Goal: Task Accomplishment & Management: Complete application form

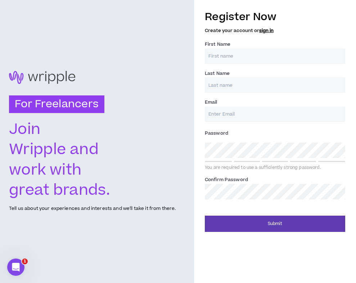
click at [219, 55] on input "First Name *" at bounding box center [275, 56] width 140 height 15
type input "[PERSON_NAME]"
type input "[EMAIL_ADDRESS][DOMAIN_NAME]"
type input "[PERSON_NAME]"
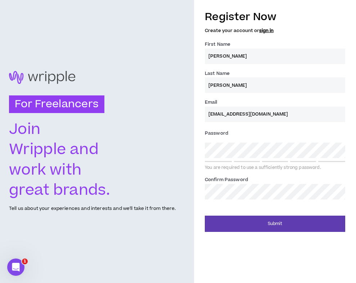
type input "[EMAIL_ADDRESS][DOMAIN_NAME]"
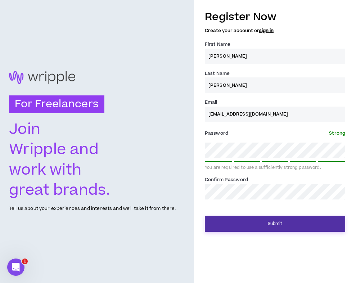
click at [226, 225] on button "Submit" at bounding box center [275, 223] width 140 height 16
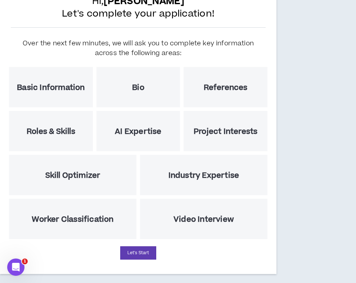
scroll to position [64, 0]
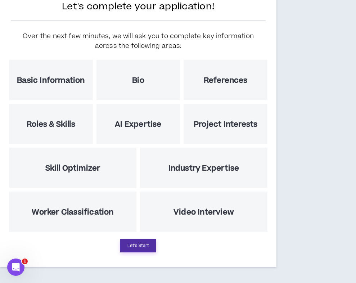
click at [134, 249] on button "Let's Start" at bounding box center [138, 245] width 36 height 13
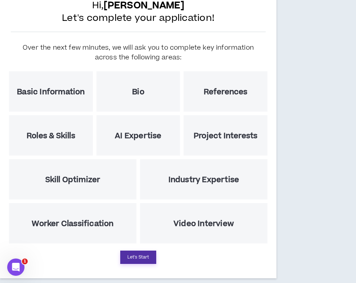
select select "US"
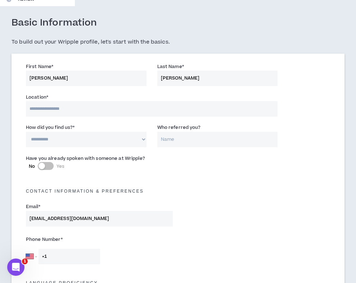
scroll to position [200, 0]
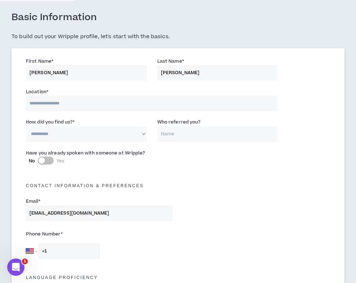
click at [59, 105] on input at bounding box center [151, 103] width 251 height 15
type input "**********"
click at [60, 137] on select "**********" at bounding box center [86, 133] width 120 height 15
select select "*"
click at [41, 164] on button "No Yes" at bounding box center [46, 160] width 16 height 8
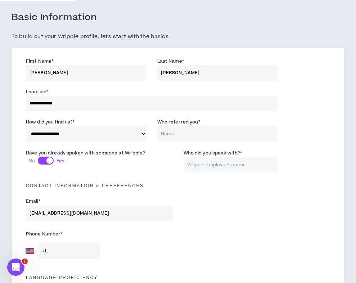
click at [217, 166] on input "Who did you speak with? *" at bounding box center [230, 164] width 94 height 15
type input "[PERSON_NAME]"
click at [211, 180] on div "Contact Information & preferences" at bounding box center [178, 182] width 315 height 16
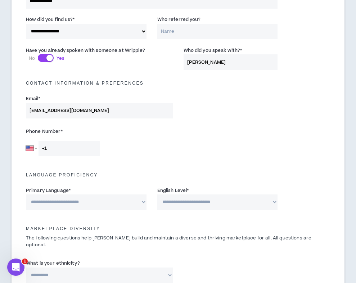
scroll to position [304, 0]
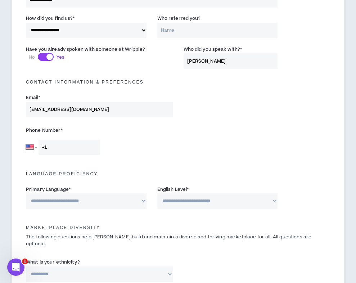
click at [54, 144] on input "+1" at bounding box center [69, 147] width 62 height 15
type input "[PHONE_NUMBER]"
click at [77, 202] on select "**********" at bounding box center [86, 200] width 120 height 15
select select "*******"
click at [160, 202] on select "**********" at bounding box center [217, 200] width 120 height 15
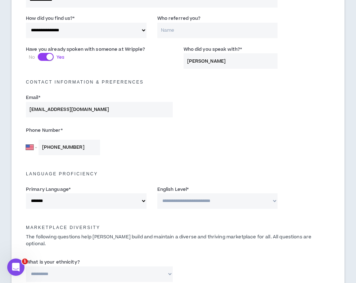
select select "*"
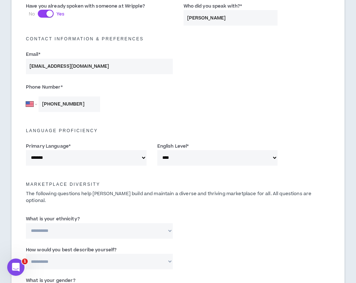
scroll to position [350, 0]
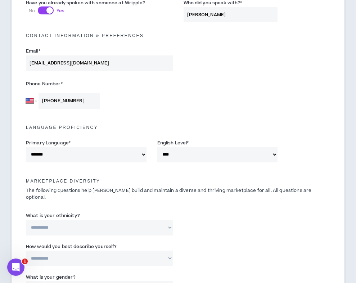
click at [111, 220] on select "**********" at bounding box center [99, 227] width 147 height 15
select select "**********"
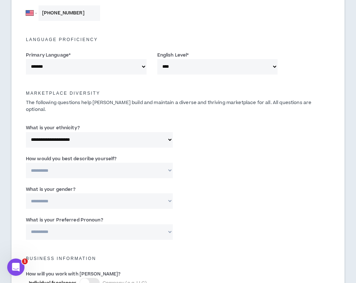
scroll to position [445, 0]
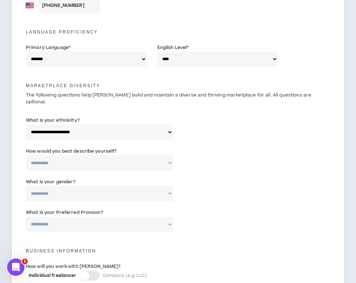
click at [47, 159] on select "**********" at bounding box center [99, 162] width 147 height 15
select select "*****"
click at [41, 187] on select "**********" at bounding box center [99, 193] width 147 height 15
select select "*****"
click at [40, 217] on select "**********" at bounding box center [99, 224] width 147 height 15
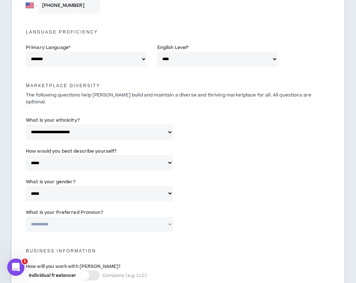
select select "**********"
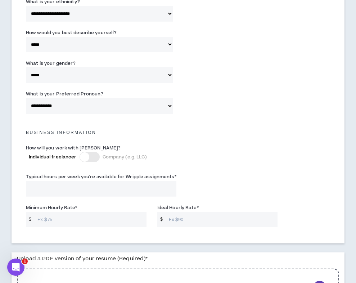
scroll to position [567, 0]
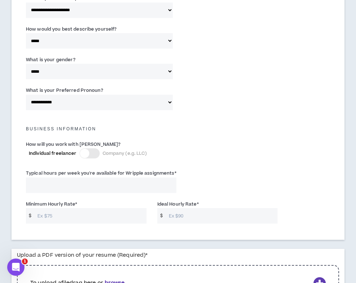
click at [68, 178] on input "Typical hours per week you're available for Wripple assignments *" at bounding box center [101, 184] width 150 height 15
type input "30"
click at [69, 208] on input "Minimum Hourly Rate *" at bounding box center [90, 215] width 112 height 15
type input "60"
click at [187, 211] on input "Ideal Hourly Rate *" at bounding box center [221, 215] width 112 height 15
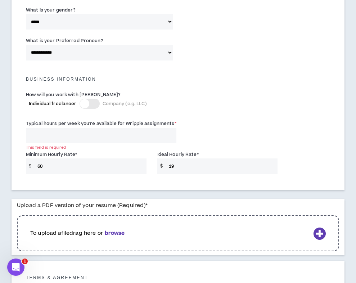
scroll to position [686, 0]
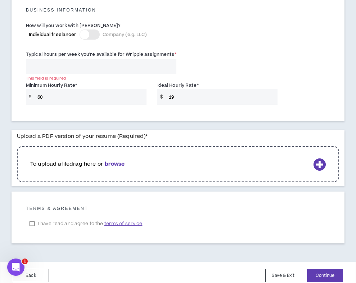
type input "19"
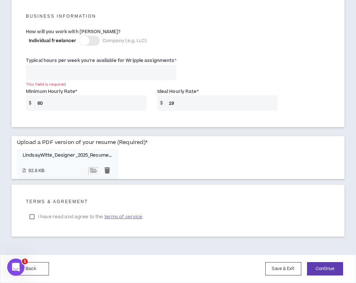
scroll to position [673, 0]
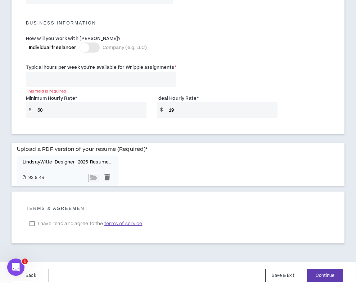
drag, startPoint x: 38, startPoint y: 72, endPoint x: 21, endPoint y: 74, distance: 17.0
click at [21, 74] on div "Typical hours per week you're available for Wripple assignments * This field is…" at bounding box center [101, 74] width 161 height 23
type input "40"
click at [31, 218] on label "I have read and agree to the terms of service" at bounding box center [86, 223] width 120 height 11
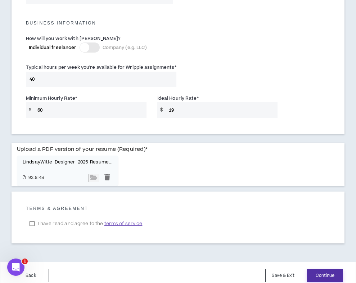
click at [334, 269] on button "Continue" at bounding box center [325, 275] width 36 height 13
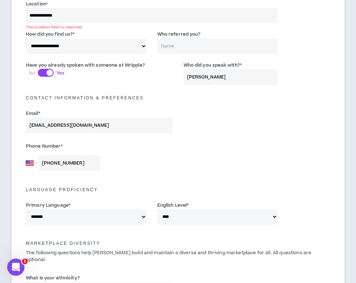
scroll to position [274, 0]
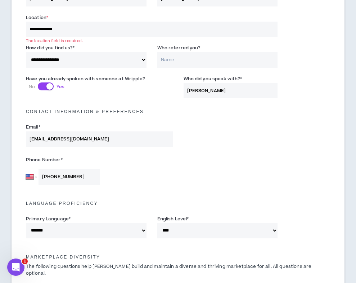
click at [82, 30] on input "**********" at bounding box center [151, 29] width 251 height 15
click at [80, 48] on div "**********" at bounding box center [86, 55] width 120 height 23
click at [53, 29] on input "**********" at bounding box center [151, 29] width 251 height 15
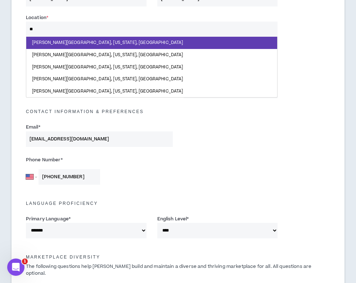
type input "***"
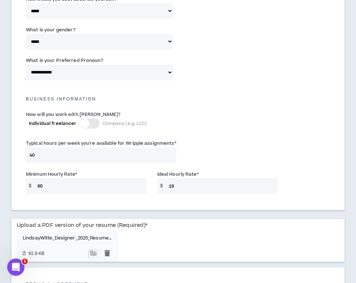
scroll to position [674, 0]
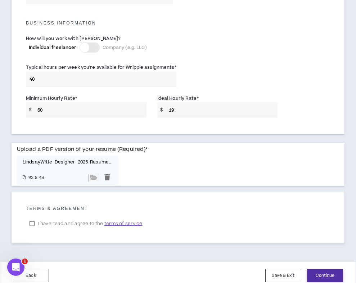
click at [331, 269] on button "Continue" at bounding box center [325, 275] width 36 height 13
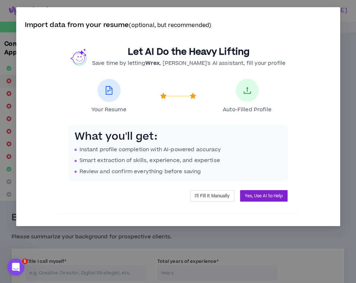
click at [262, 199] on span "Yes, Use AI to Help" at bounding box center [264, 195] width 38 height 7
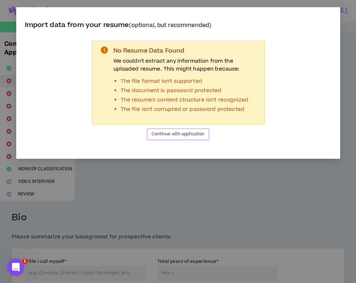
click at [177, 135] on span "Continue with application" at bounding box center [177, 134] width 53 height 7
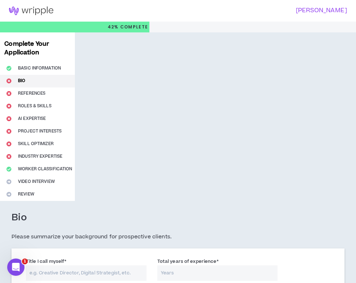
click at [22, 78] on div "Complete Your Application Basic Information Bio References Roles & Skills AI Ex…" at bounding box center [37, 116] width 75 height 168
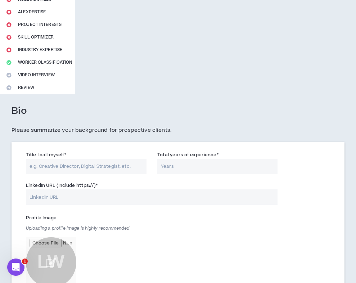
scroll to position [124, 0]
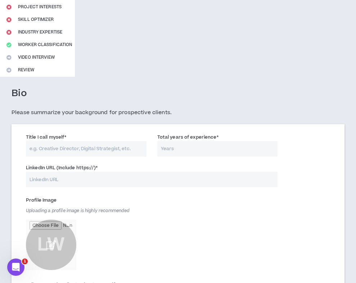
click at [56, 146] on input "Title I call myself *" at bounding box center [86, 148] width 120 height 15
type input "Designer"
click at [186, 145] on input "Total years of experience *" at bounding box center [217, 148] width 120 height 15
type input "8"
type input "10"
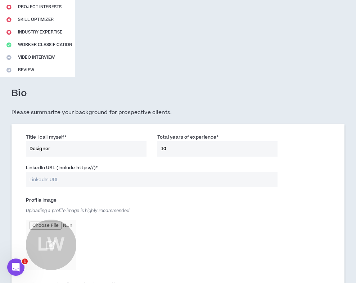
click at [118, 182] on input "LinkedIn URL (Include https://) *" at bounding box center [151, 179] width 251 height 15
click at [76, 179] on input "LinkedIn URL (Include https://) *" at bounding box center [151, 179] width 251 height 15
paste input "[URL][DOMAIN_NAME]"
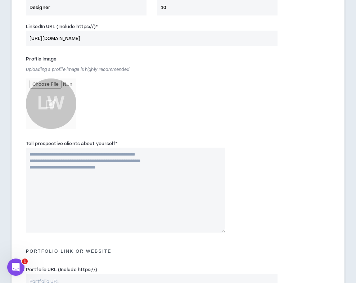
scroll to position [266, 0]
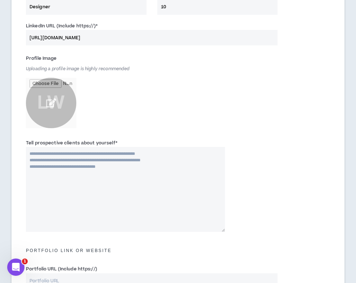
type input "[URL][DOMAIN_NAME]"
click at [54, 102] on input "file" at bounding box center [51, 103] width 50 height 50
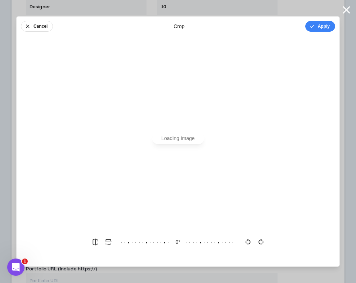
scroll to position [0, 0]
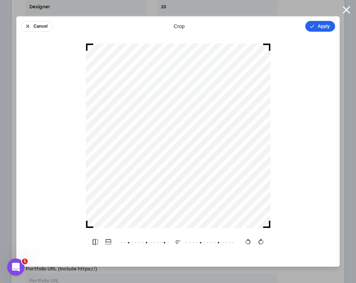
click at [318, 28] on button "Apply" at bounding box center [320, 26] width 30 height 11
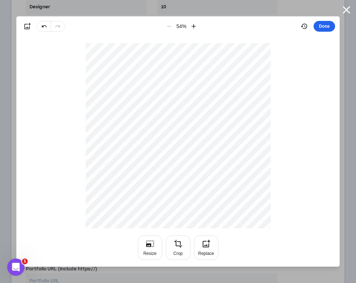
click at [318, 28] on button "Done" at bounding box center [324, 26] width 22 height 11
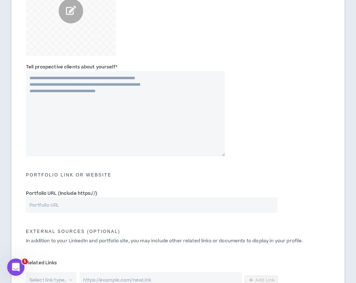
scroll to position [379, 0]
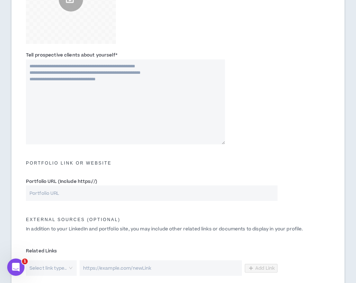
click at [119, 55] on div "Tell prospective clients about yourself *" at bounding box center [125, 97] width 199 height 93
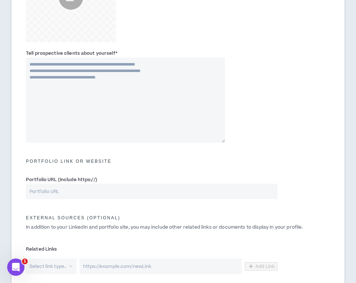
scroll to position [383, 0]
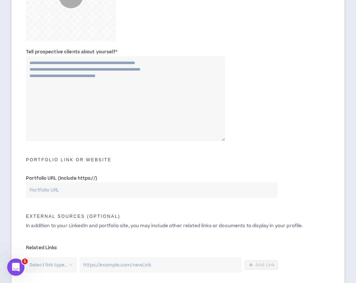
click at [31, 183] on label "Portfolio URL (Include https://)" at bounding box center [61, 178] width 71 height 12
click at [31, 183] on input "Portfolio URL (Include https://)" at bounding box center [151, 189] width 251 height 15
click at [41, 192] on input "Portfolio URL (Include https://)" at bounding box center [151, 189] width 251 height 15
paste input "[URL][DOMAIN_NAME]"
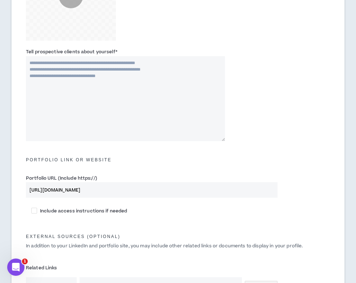
type input "[URL][DOMAIN_NAME]"
click at [41, 144] on div "Tell prospective clients about yourself *" at bounding box center [178, 96] width 315 height 100
click at [111, 96] on textarea "Tell prospective clients about yourself *" at bounding box center [125, 98] width 199 height 85
paste textarea "**********"
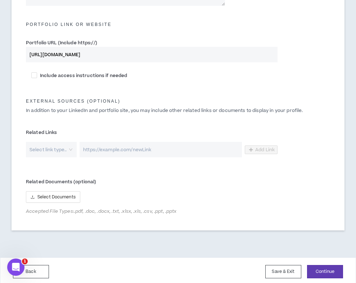
scroll to position [521, 0]
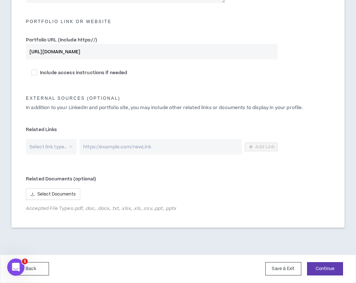
type textarea "**********"
click at [95, 119] on div "External Sources (optional) In addition to your LinkedIn and portfolio site, yo…" at bounding box center [178, 102] width 315 height 35
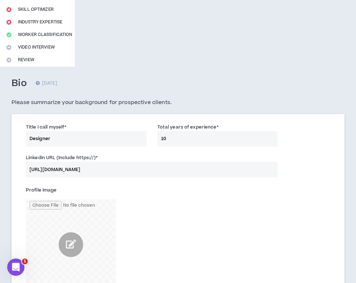
scroll to position [133, 0]
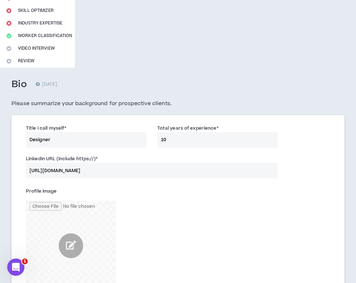
drag, startPoint x: 168, startPoint y: 141, endPoint x: 154, endPoint y: 141, distance: 13.7
click at [154, 141] on div "Total years of experience * 10" at bounding box center [217, 135] width 131 height 23
click at [157, 155] on div "LinkedIn URL (Include https://) * [URL][DOMAIN_NAME]" at bounding box center [151, 166] width 251 height 23
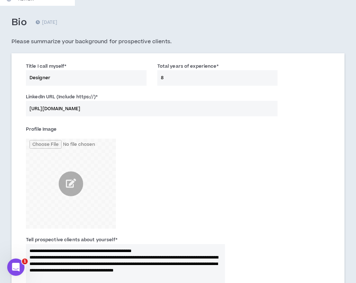
scroll to position [98, 0]
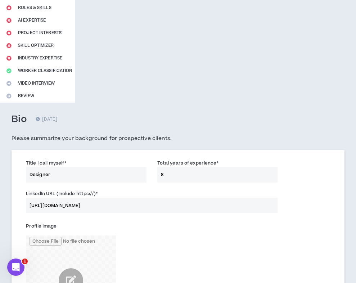
drag, startPoint x: 165, startPoint y: 173, endPoint x: 156, endPoint y: 173, distance: 9.0
click at [156, 173] on div "Total years of experience * 8" at bounding box center [217, 170] width 131 height 23
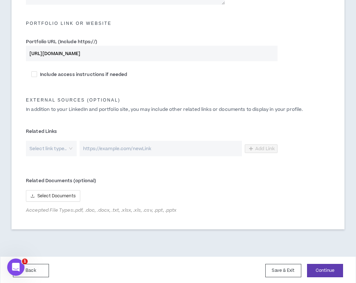
scroll to position [521, 0]
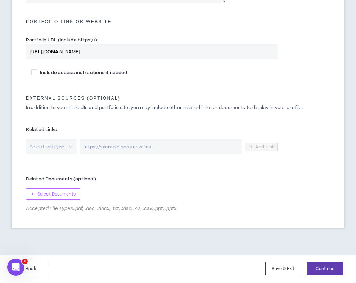
type input "10"
click at [59, 196] on span "Select Documents" at bounding box center [56, 194] width 38 height 7
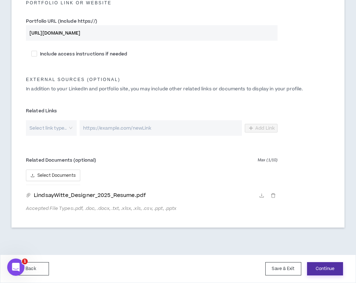
click at [313, 265] on button "Continue" at bounding box center [325, 268] width 36 height 13
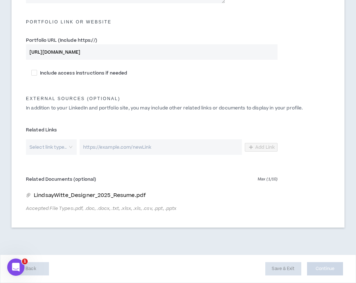
scroll to position [520, 0]
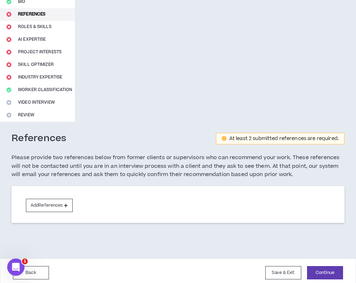
scroll to position [83, 0]
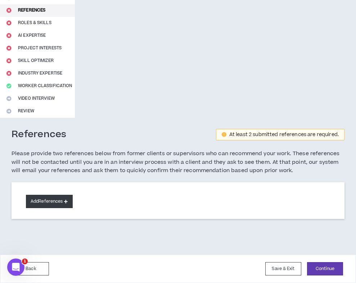
click at [69, 201] on button "Add References" at bounding box center [49, 201] width 47 height 13
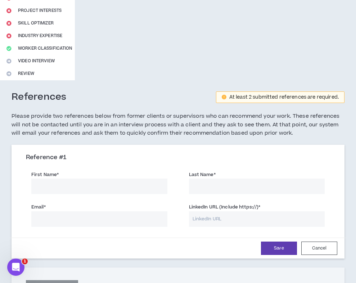
scroll to position [130, 0]
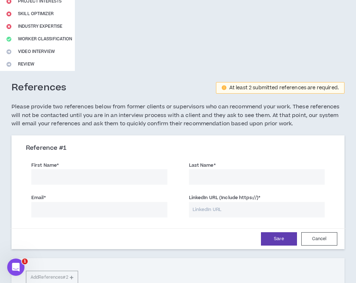
click at [67, 175] on input "First Name *" at bounding box center [99, 176] width 136 height 15
drag, startPoint x: 93, startPoint y: 180, endPoint x: 51, endPoint y: 177, distance: 42.2
click at [51, 177] on input "[PERSON_NAME] [PERSON_NAME]" at bounding box center [99, 176] width 136 height 15
type input "[PERSON_NAME]"
click at [199, 172] on input "Last Name *" at bounding box center [257, 176] width 136 height 15
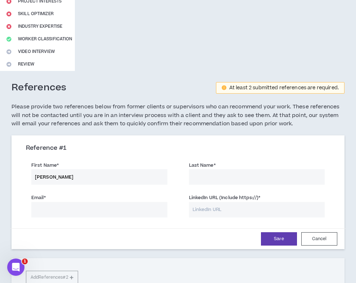
paste input "[PERSON_NAME]"
type input "[PERSON_NAME]"
click at [83, 215] on input "Email *" at bounding box center [99, 209] width 136 height 15
click at [87, 205] on input "Email *" at bounding box center [99, 209] width 136 height 15
paste input "[PERSON_NAME][EMAIL_ADDRESS][DOMAIN_NAME]"
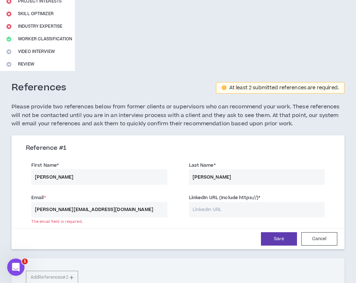
type input "[PERSON_NAME][EMAIL_ADDRESS][DOMAIN_NAME]"
click at [127, 174] on input "[PERSON_NAME]" at bounding box center [99, 176] width 136 height 15
click at [218, 205] on input "LinkedIn URL (Include https://) *" at bounding box center [257, 209] width 136 height 15
paste input "[URL][DOMAIN_NAME][PERSON_NAME]"
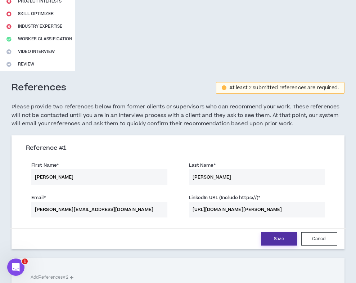
type input "[URL][DOMAIN_NAME][PERSON_NAME]"
click at [286, 240] on button "Save" at bounding box center [279, 238] width 36 height 13
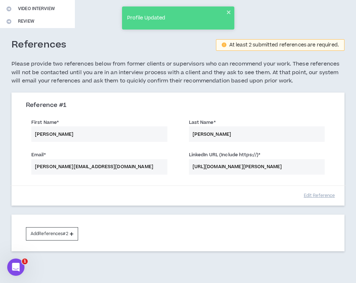
scroll to position [205, 0]
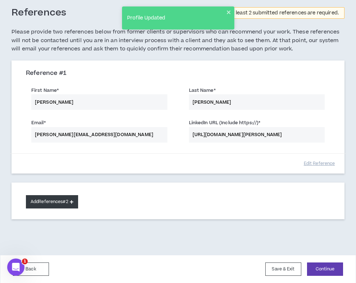
click at [60, 201] on button "Add References #2" at bounding box center [52, 201] width 52 height 13
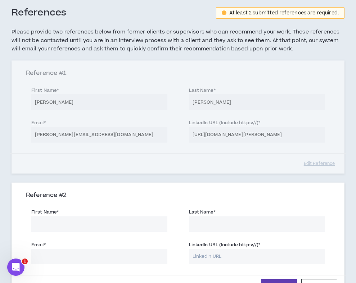
click at [51, 224] on input "First Name *" at bounding box center [99, 223] width 136 height 15
type input "[PERSON_NAME]"
click at [65, 261] on input "Email *" at bounding box center [99, 256] width 136 height 15
paste input "[PERSON_NAME][EMAIL_ADDRESS][DOMAIN_NAME]"
type input "[PERSON_NAME][EMAIL_ADDRESS][DOMAIN_NAME]"
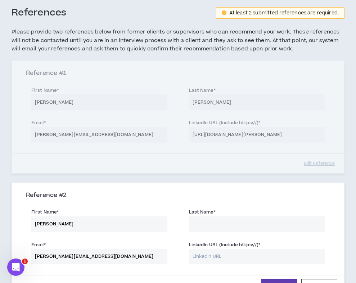
click at [198, 226] on input "Last Name *" at bounding box center [257, 223] width 136 height 15
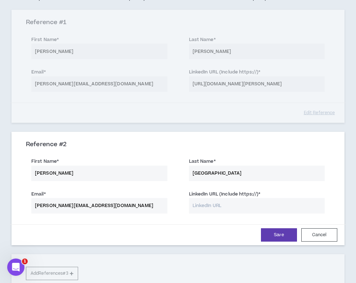
scroll to position [260, 0]
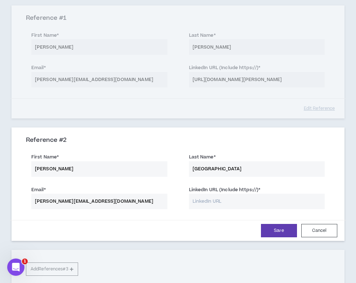
type input "[GEOGRAPHIC_DATA]"
click at [200, 201] on input "LinkedIn URL (Include https://) *" at bounding box center [257, 200] width 136 height 15
paste input "[URL][DOMAIN_NAME]"
type input "[URL][DOMAIN_NAME]"
click at [281, 229] on button "Save" at bounding box center [279, 230] width 36 height 13
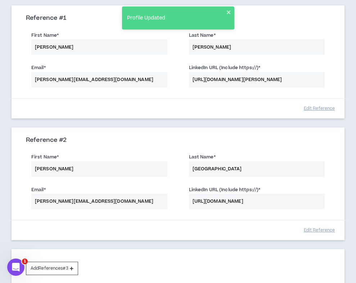
scroll to position [327, 0]
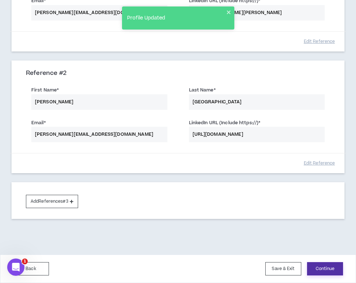
click at [331, 268] on button "Continue" at bounding box center [325, 268] width 36 height 13
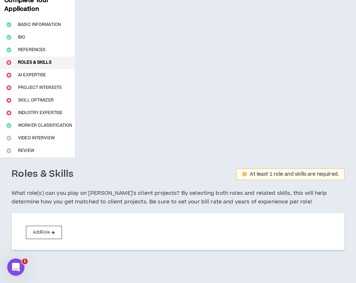
scroll to position [74, 0]
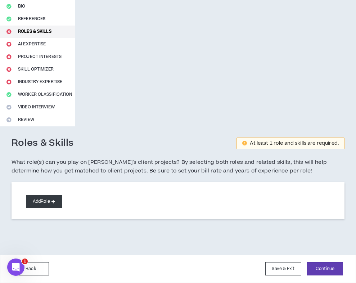
click at [50, 203] on button "Add Role" at bounding box center [44, 201] width 36 height 13
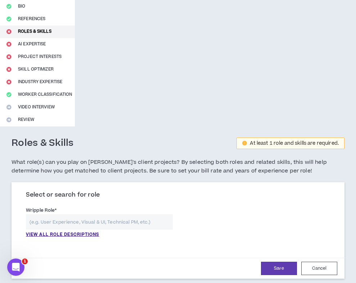
scroll to position [85, 0]
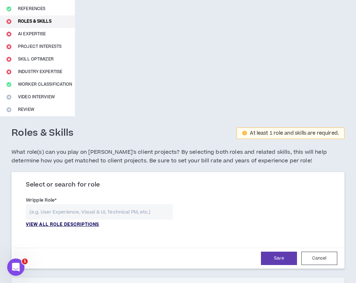
click at [46, 223] on p "VIEW ALL ROLE DESCRIPTIONS" at bounding box center [62, 224] width 73 height 6
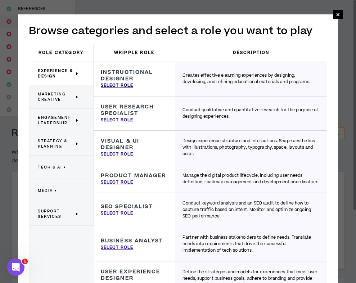
click at [120, 82] on p "Select Role" at bounding box center [117, 85] width 32 height 6
type input "Instructional Designer"
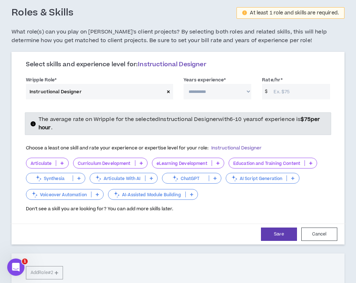
scroll to position [211, 0]
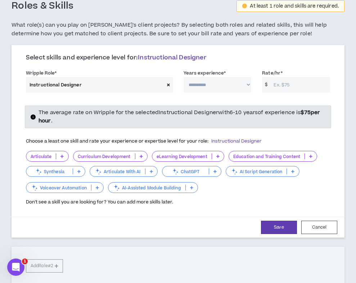
click at [169, 84] on icon at bounding box center [168, 85] width 3 height 4
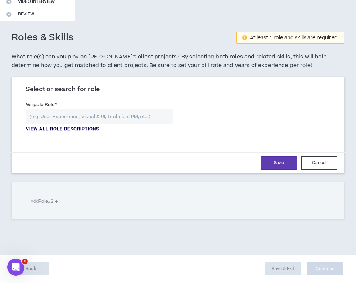
click at [45, 130] on p "VIEW ALL ROLE DESCRIPTIONS" at bounding box center [62, 129] width 73 height 6
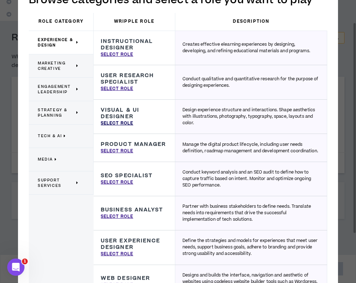
click at [120, 124] on p "Select Role" at bounding box center [117, 123] width 32 height 6
type input "Visual & UI Designer"
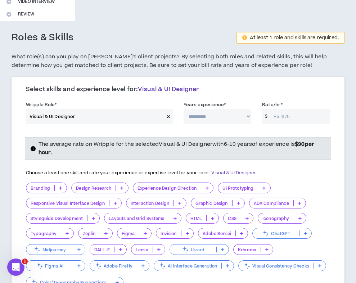
click at [190, 112] on select "**********" at bounding box center [217, 116] width 68 height 15
select select "**"
click at [274, 117] on input "Rate/hr *" at bounding box center [300, 116] width 60 height 15
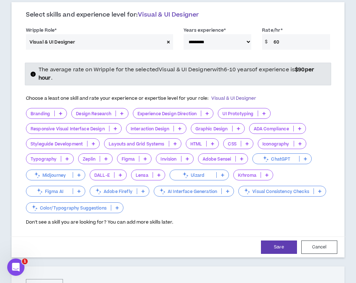
scroll to position [263, 0]
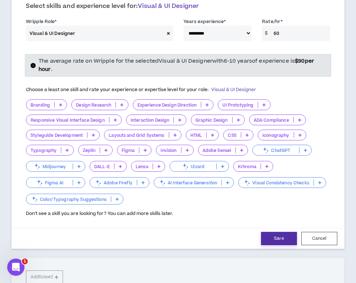
click at [273, 238] on button "Save" at bounding box center [279, 238] width 36 height 13
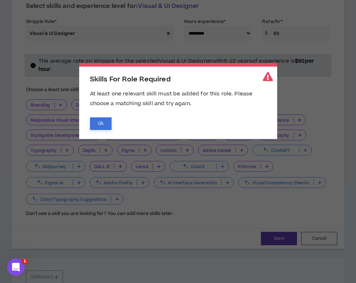
click at [101, 124] on button "Ok" at bounding box center [101, 123] width 22 height 13
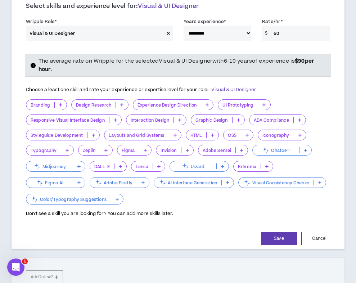
click at [124, 133] on p "Layouts and Grid Systems" at bounding box center [136, 134] width 64 height 5
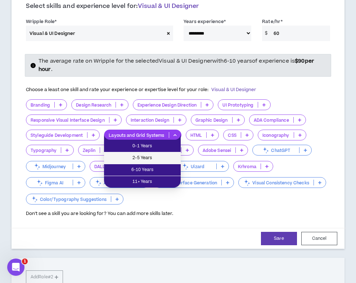
click at [130, 156] on span "2-5 Years" at bounding box center [142, 158] width 68 height 8
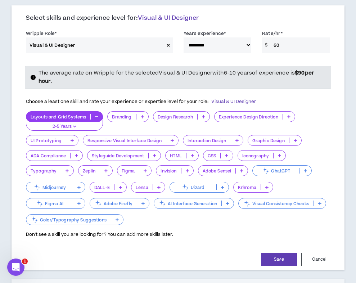
scroll to position [242, 0]
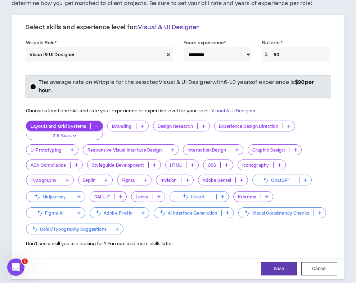
drag, startPoint x: 284, startPoint y: 56, endPoint x: 265, endPoint y: 55, distance: 19.1
click at [265, 55] on div "$ 60" at bounding box center [296, 54] width 68 height 15
type input "90"
click at [242, 53] on select "**********" at bounding box center [217, 54] width 68 height 15
select select "**"
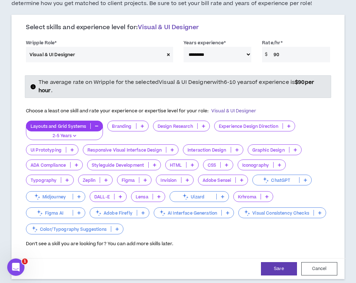
click at [93, 136] on p "2-5 Years" at bounding box center [65, 136] width 68 height 6
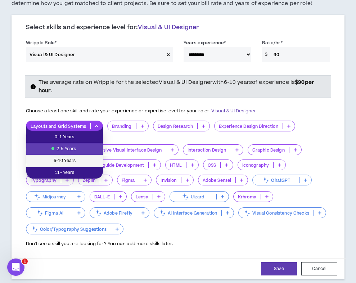
click at [85, 164] on span "6-10 Years" at bounding box center [65, 161] width 68 height 8
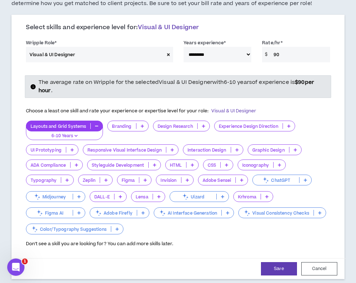
click at [144, 181] on icon at bounding box center [145, 180] width 3 height 4
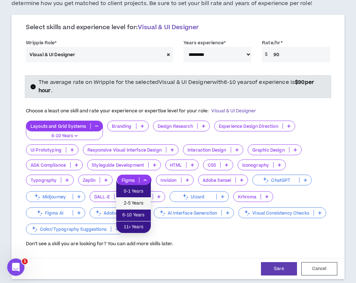
click at [135, 204] on span "2-5 Years" at bounding box center [133, 203] width 26 height 8
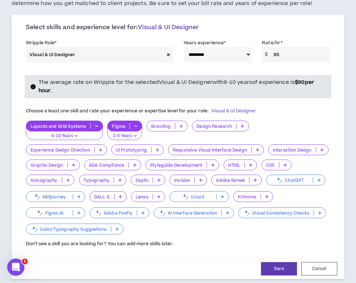
click at [70, 170] on div "Layouts and Grid Systems 6-10 Years Figma 2-5 Years Branding Design Research Ex…" at bounding box center [178, 177] width 304 height 115
click at [70, 168] on div "Graphic Design" at bounding box center [53, 164] width 54 height 11
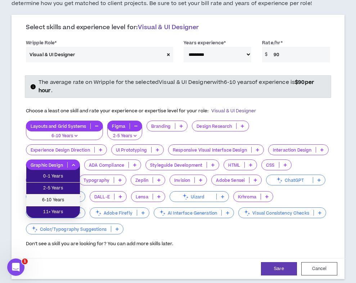
click at [68, 199] on span "6-10 Years" at bounding box center [53, 200] width 45 height 8
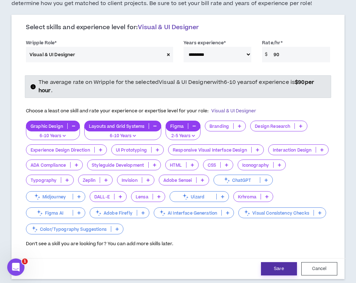
click at [277, 267] on button "Save" at bounding box center [279, 268] width 36 height 13
select select "**"
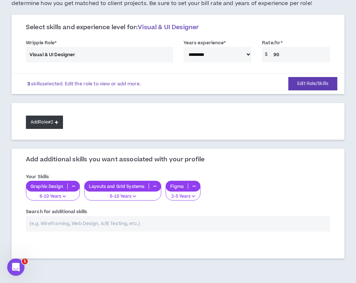
click at [53, 127] on button "Add Role #2" at bounding box center [44, 121] width 37 height 13
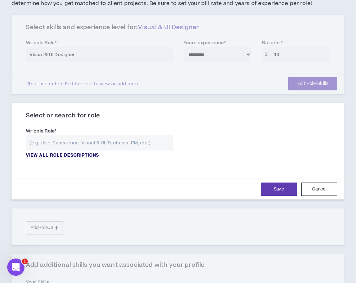
click at [60, 152] on p "VIEW ALL ROLE DESCRIPTIONS" at bounding box center [62, 155] width 73 height 6
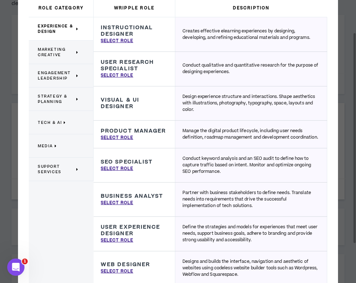
click at [65, 53] on span "Marketing Creative" at bounding box center [56, 52] width 37 height 11
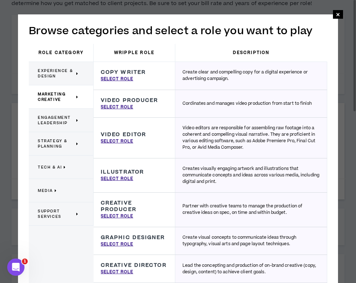
click at [53, 164] on span "Tech & AI" at bounding box center [50, 166] width 24 height 5
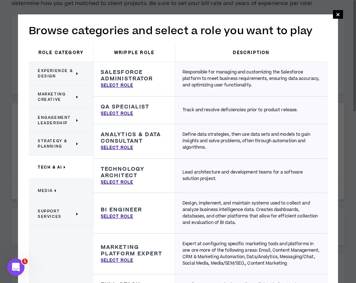
click at [59, 121] on span "Engagement Leadership" at bounding box center [56, 120] width 37 height 11
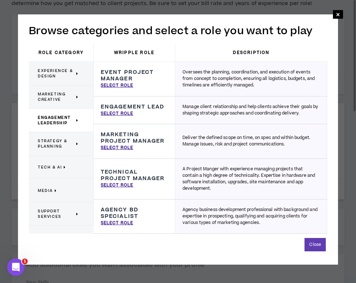
click at [55, 187] on p "Media" at bounding box center [58, 190] width 41 height 16
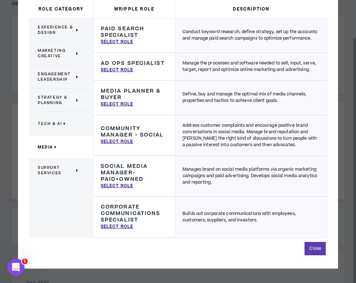
click at [59, 31] on span "Experience & Design" at bounding box center [56, 29] width 37 height 11
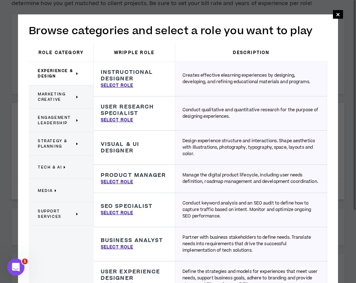
click at [73, 100] on span "Marketing Creative" at bounding box center [56, 96] width 37 height 11
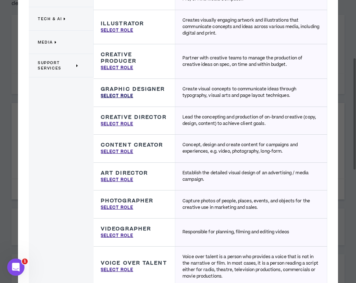
click at [115, 97] on p "Select Role" at bounding box center [117, 96] width 32 height 6
type input "Graphic Designer"
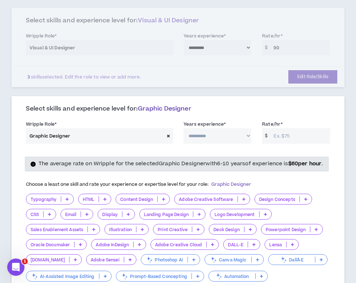
scroll to position [255, 0]
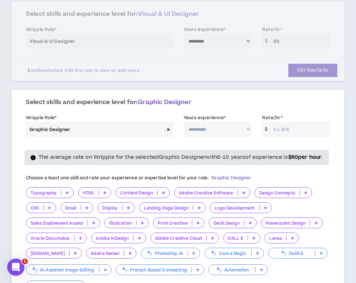
click at [290, 125] on input "Rate/hr *" at bounding box center [300, 129] width 60 height 15
drag, startPoint x: 278, startPoint y: 130, endPoint x: 268, endPoint y: 130, distance: 10.1
click at [268, 130] on div "$ 90" at bounding box center [296, 129] width 68 height 15
type input "7"
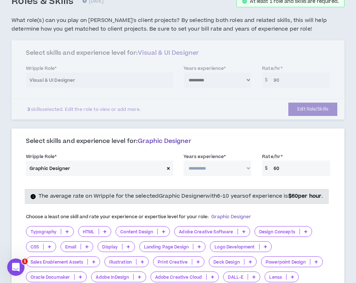
scroll to position [215, 0]
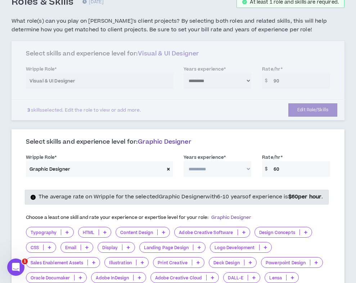
type input "60"
click at [274, 82] on div "**********" at bounding box center [178, 80] width 333 height 79
click at [228, 164] on select "**********" at bounding box center [217, 168] width 68 height 15
select select "**"
click at [218, 85] on div "**********" at bounding box center [178, 80] width 333 height 79
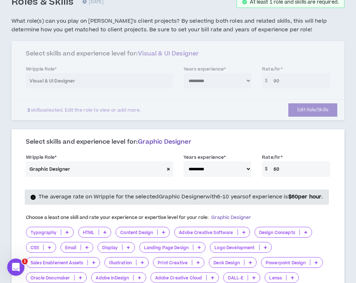
click at [226, 85] on div "**********" at bounding box center [178, 80] width 333 height 79
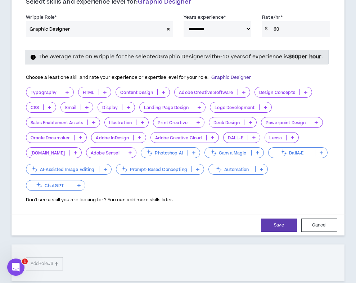
scroll to position [358, 0]
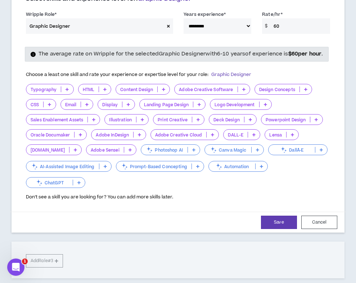
click at [200, 121] on icon at bounding box center [197, 120] width 3 height 4
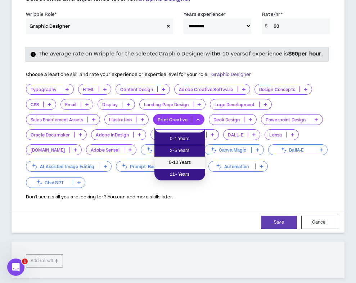
click at [176, 163] on span "6-10 Years" at bounding box center [180, 163] width 42 height 8
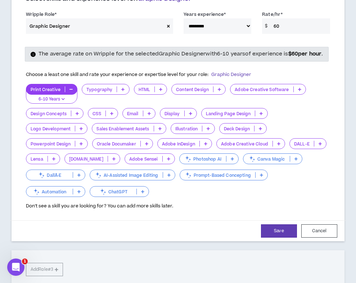
click at [80, 130] on icon at bounding box center [80, 129] width 3 height 4
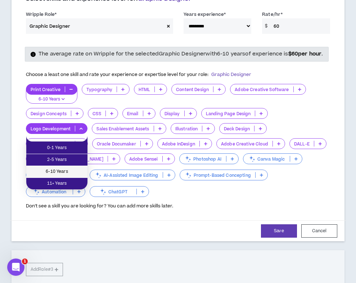
click at [66, 166] on li "6-10 Years" at bounding box center [56, 172] width 61 height 12
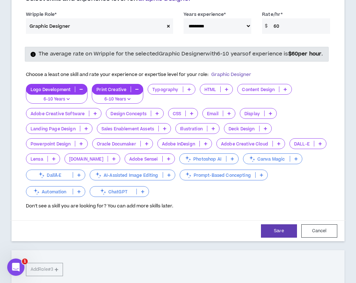
click at [205, 145] on icon at bounding box center [205, 144] width 3 height 4
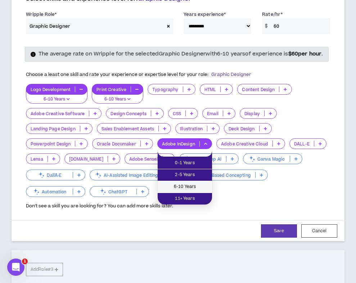
click at [194, 187] on span "6-10 Years" at bounding box center [185, 187] width 46 height 8
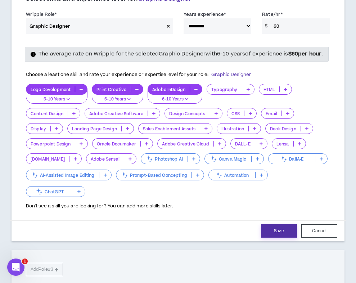
click at [274, 237] on button "Save" at bounding box center [279, 230] width 36 height 13
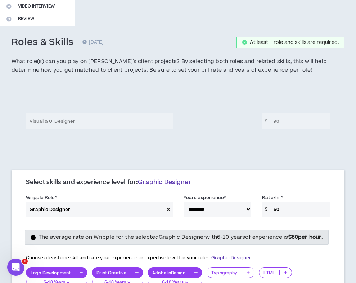
select select "**"
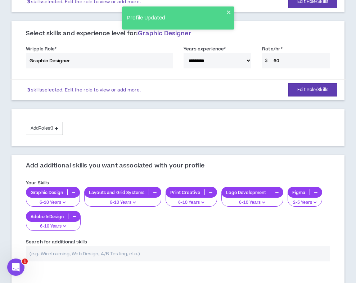
scroll to position [393, 0]
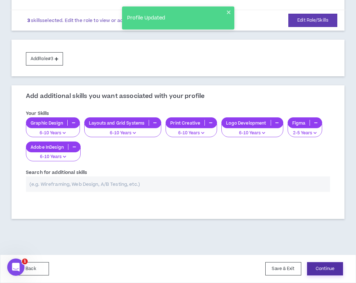
click at [319, 271] on button "Continue" at bounding box center [325, 268] width 36 height 13
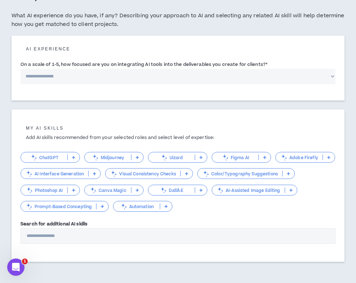
scroll to position [222, 0]
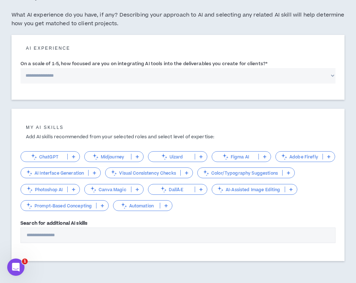
click at [160, 79] on select "**********" at bounding box center [178, 75] width 315 height 15
select select "*"
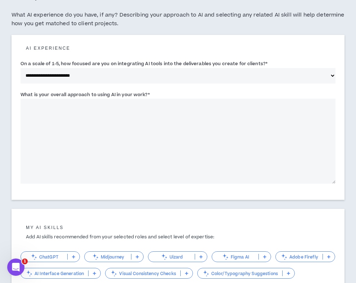
click at [131, 103] on textarea "What is your overall approach to using AI in your work? *" at bounding box center [178, 141] width 315 height 85
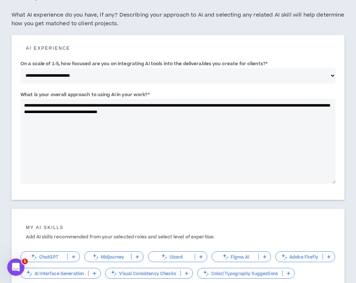
click at [202, 105] on textarea "**********" at bounding box center [178, 141] width 315 height 85
click at [234, 105] on textarea "**********" at bounding box center [178, 141] width 315 height 85
click at [218, 113] on textarea "**********" at bounding box center [178, 141] width 315 height 85
click at [218, 106] on textarea "**********" at bounding box center [178, 141] width 315 height 85
click at [220, 118] on textarea "**********" at bounding box center [178, 141] width 315 height 85
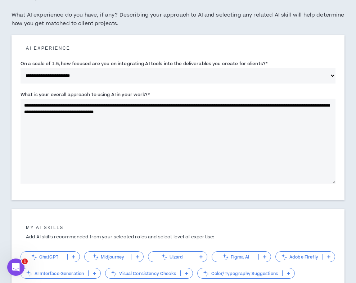
drag, startPoint x: 315, startPoint y: 104, endPoint x: 301, endPoint y: 104, distance: 14.4
click at [301, 104] on textarea "**********" at bounding box center [178, 141] width 315 height 85
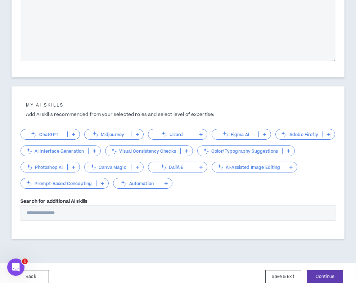
scroll to position [351, 0]
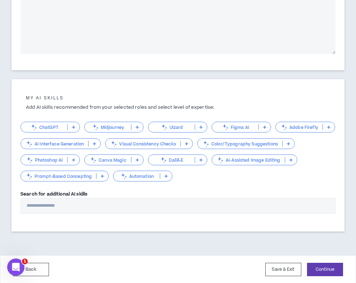
type textarea "**********"
click at [72, 129] on p at bounding box center [74, 127] width 12 height 6
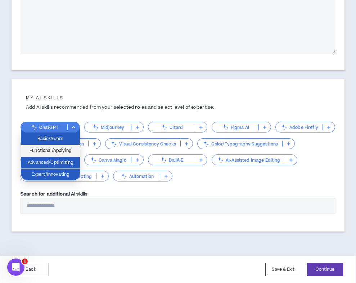
click at [60, 151] on span "Functional/Applying" at bounding box center [50, 151] width 50 height 8
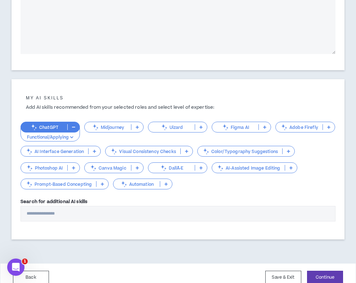
click at [74, 167] on icon at bounding box center [73, 168] width 3 height 4
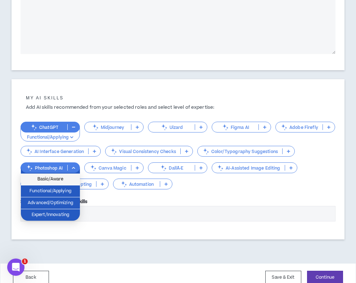
click at [64, 180] on span "Basic/Aware" at bounding box center [50, 179] width 50 height 8
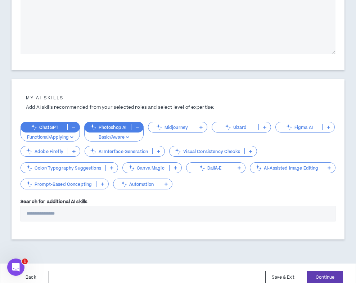
click at [332, 127] on p at bounding box center [328, 127] width 12 height 6
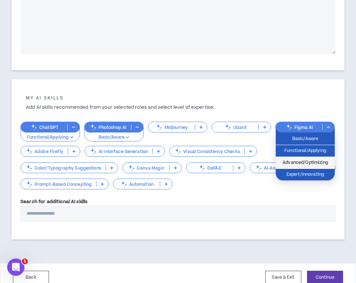
click at [306, 160] on span "Advanced/Optimizing" at bounding box center [305, 163] width 50 height 8
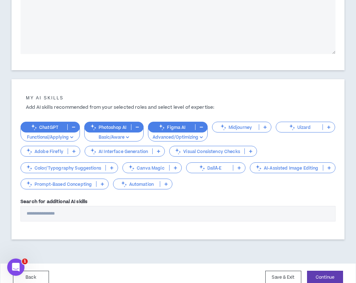
scroll to position [359, 0]
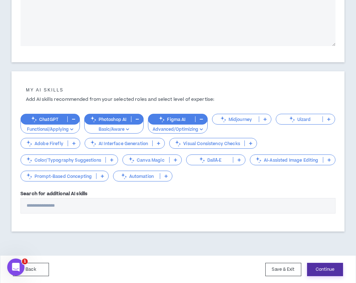
click at [333, 267] on button "Continue" at bounding box center [325, 269] width 36 height 13
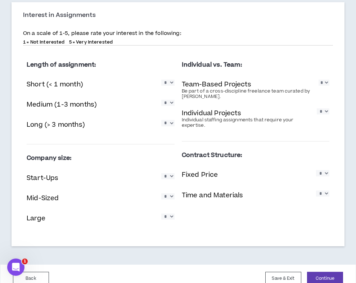
scroll to position [491, 0]
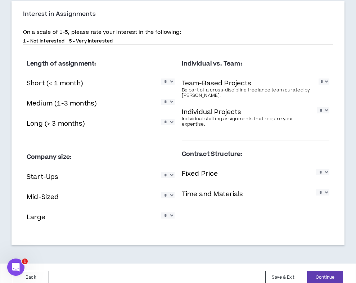
click at [167, 85] on select "* * * * *" at bounding box center [167, 81] width 13 height 6
select select "*"
click at [171, 102] on select "* * * * *" at bounding box center [167, 102] width 13 height 6
select select "*"
click at [170, 124] on select "* * * * *" at bounding box center [167, 122] width 13 height 6
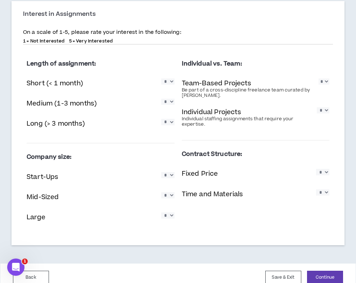
select select "*"
click at [171, 176] on select "* * * * *" at bounding box center [167, 175] width 13 height 6
select select "*"
click at [171, 198] on select "* * * * *" at bounding box center [167, 195] width 13 height 6
select select "*"
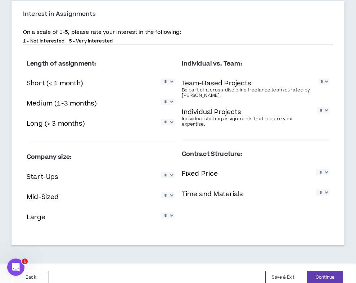
click at [170, 218] on select "* * * * *" at bounding box center [167, 215] width 13 height 6
select select "*"
click at [169, 177] on select "* * * * *" at bounding box center [167, 175] width 13 height 6
select select "*"
click at [324, 173] on select "* * * * *" at bounding box center [322, 172] width 13 height 6
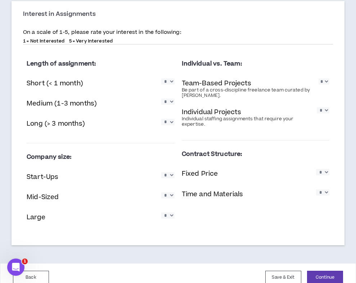
select select "*"
click at [323, 195] on select "* * * * *" at bounding box center [322, 192] width 13 height 6
select select "*"
click at [323, 83] on select "* * * * *" at bounding box center [323, 81] width 11 height 6
select select "*"
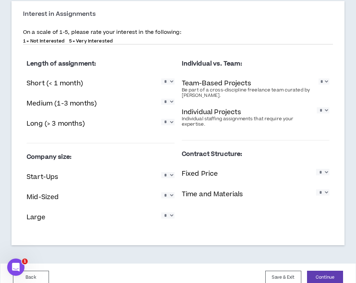
click at [325, 113] on select "* * * * *" at bounding box center [323, 110] width 13 height 6
select select "*"
click at [300, 139] on div "Individual vs. Team: Team-Based Projects Be part of a cross-discipline freelanc…" at bounding box center [256, 95] width 148 height 91
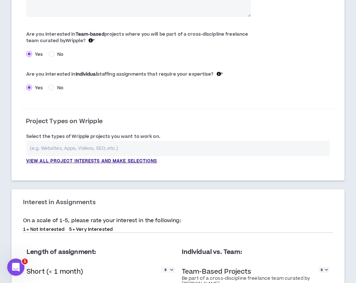
scroll to position [302, 0]
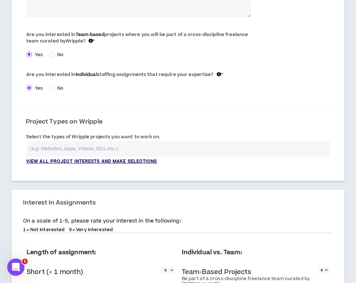
click at [144, 161] on p "View all project interests and make selections" at bounding box center [91, 161] width 131 height 6
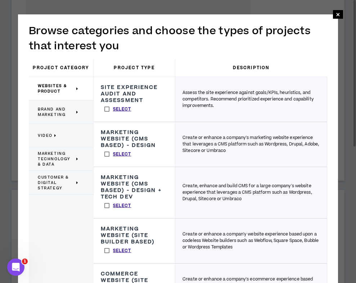
click at [106, 153] on label "Select" at bounding box center [118, 154] width 34 height 11
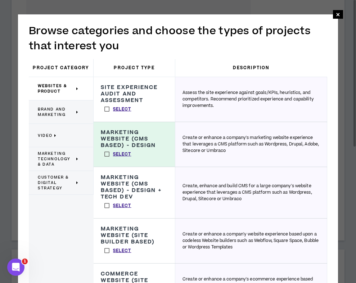
click at [58, 114] on span "Brand and Marketing" at bounding box center [56, 111] width 37 height 11
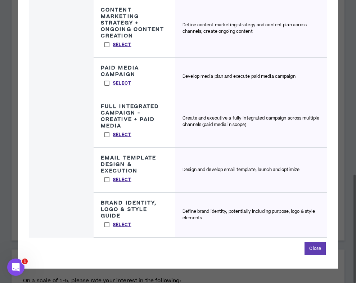
click at [108, 181] on label "Select" at bounding box center [118, 179] width 34 height 11
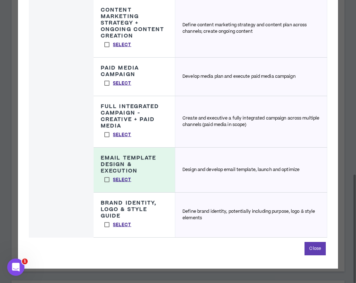
click at [107, 223] on label "Select" at bounding box center [118, 224] width 34 height 11
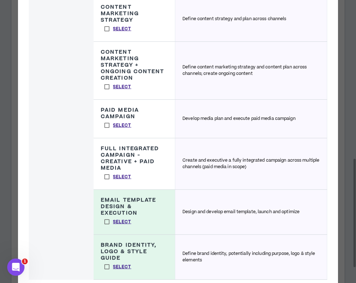
click at [107, 175] on label "Select" at bounding box center [118, 176] width 34 height 11
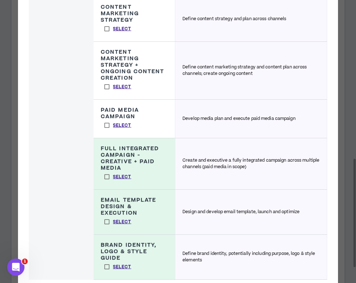
click at [107, 174] on label "Select" at bounding box center [118, 176] width 34 height 11
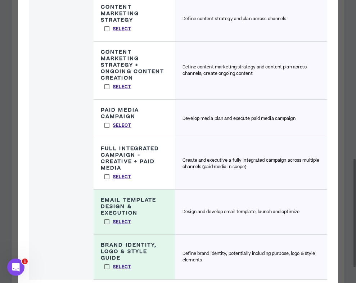
click at [107, 174] on label "Select" at bounding box center [118, 176] width 34 height 11
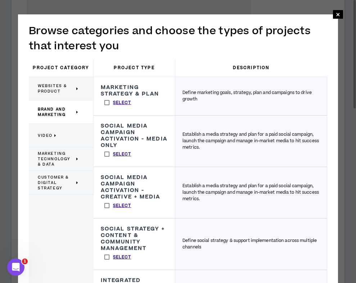
click at [53, 152] on span "Marketing Technology & Data" at bounding box center [56, 159] width 37 height 16
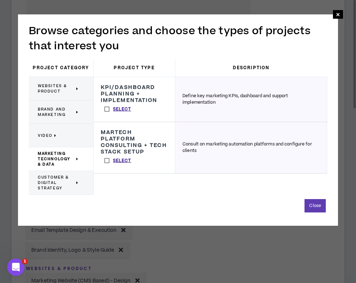
click at [54, 179] on span "Customer & Digital Strategy" at bounding box center [56, 182] width 37 height 16
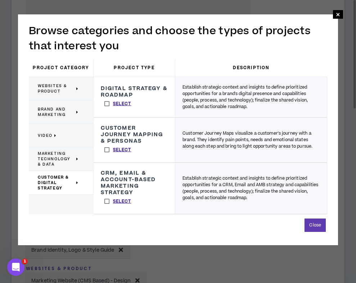
click at [54, 164] on span "Marketing Technology & Data" at bounding box center [56, 159] width 37 height 16
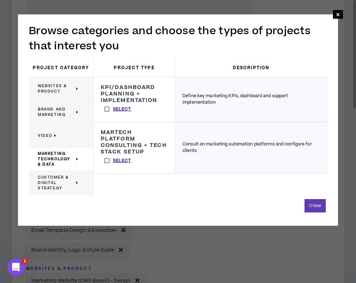
click at [47, 137] on span "Video" at bounding box center [45, 135] width 15 height 5
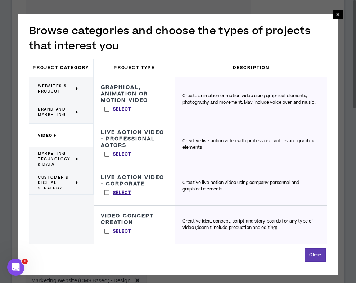
click at [109, 108] on label "Select" at bounding box center [118, 109] width 34 height 11
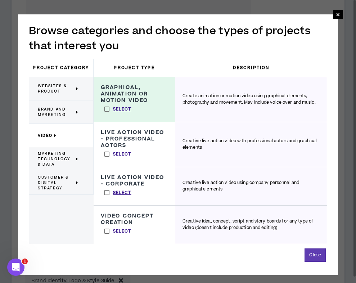
click at [55, 106] on span "Brand and Marketing" at bounding box center [56, 111] width 37 height 11
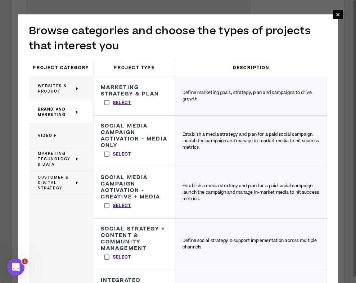
click at [107, 102] on label "Select" at bounding box center [118, 102] width 34 height 11
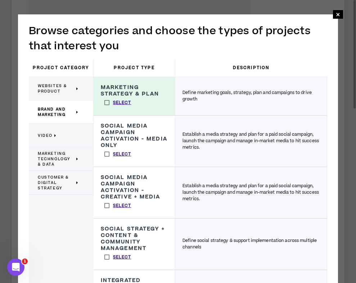
click at [108, 155] on label "Select" at bounding box center [118, 154] width 34 height 11
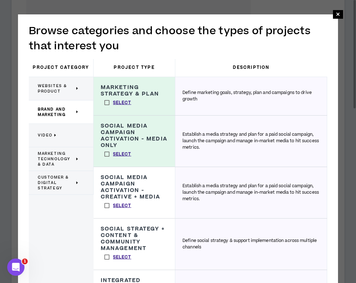
click at [54, 90] on span "Websites & Product" at bounding box center [56, 88] width 37 height 11
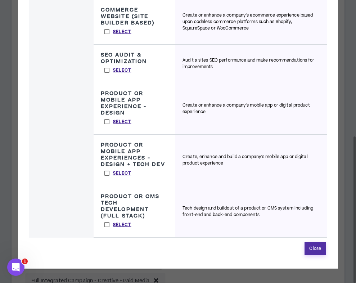
click at [316, 250] on button "Close" at bounding box center [314, 248] width 21 height 13
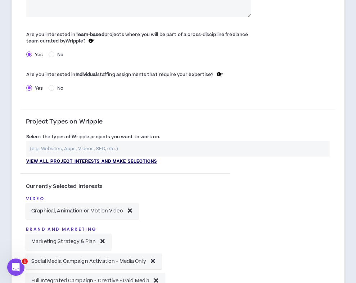
click at [136, 162] on p "View all project interests and make selections" at bounding box center [91, 161] width 131 height 6
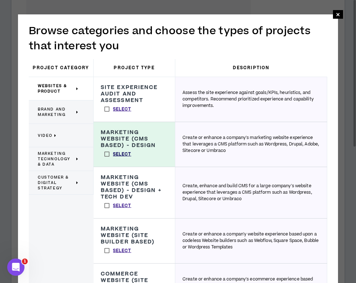
click at [125, 154] on p "Select" at bounding box center [122, 154] width 18 height 6
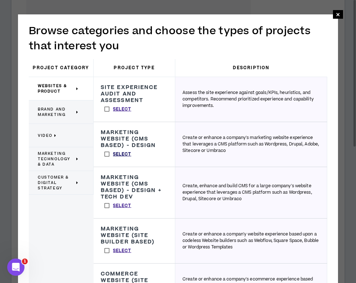
click at [125, 154] on p "Select" at bounding box center [122, 154] width 18 height 6
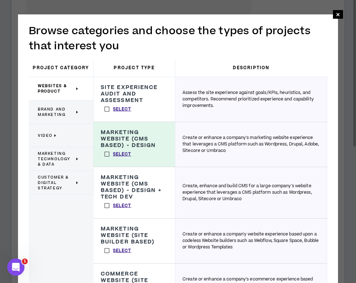
click at [68, 70] on h3 "Project Category" at bounding box center [61, 68] width 65 height 18
click at [65, 80] on div "Websites & Product" at bounding box center [61, 88] width 65 height 23
click at [72, 87] on span "Websites & Product" at bounding box center [56, 88] width 37 height 11
click at [120, 138] on h3 "Marketing Website (CMS Based) - Design" at bounding box center [134, 138] width 67 height 19
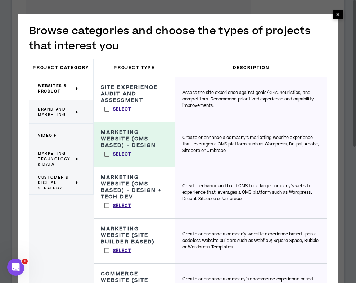
click at [336, 15] on span "×" at bounding box center [338, 14] width 4 height 9
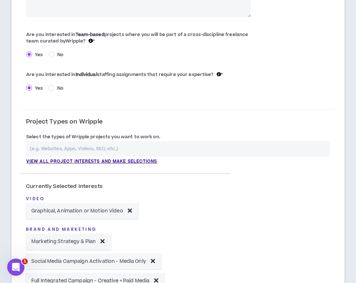
click at [68, 149] on input "text" at bounding box center [177, 148] width 303 height 15
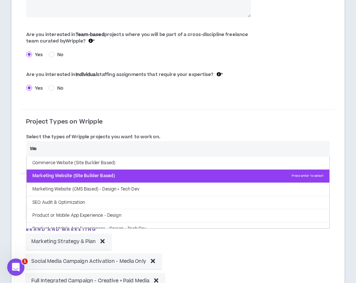
type input "We"
click at [60, 175] on p "Marketing Website (Site Builder Based) Press enter to select" at bounding box center [178, 175] width 302 height 13
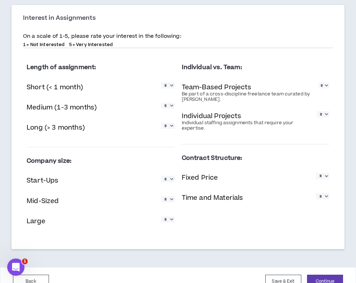
scroll to position [718, 0]
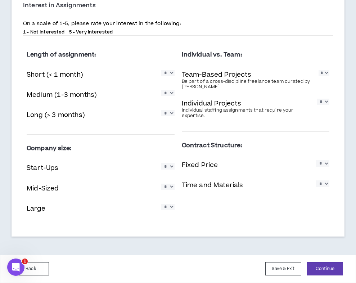
click at [332, 279] on div "Back Save & Exit Continue Save & Exit" at bounding box center [178, 268] width 356 height 28
click at [331, 274] on button "Continue" at bounding box center [325, 268] width 36 height 13
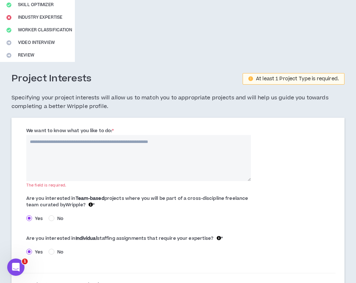
scroll to position [156, 0]
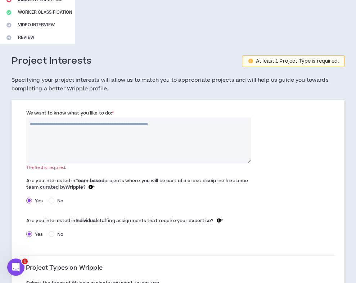
click at [65, 149] on textarea "We want to know what you like to do: *" at bounding box center [138, 140] width 224 height 46
click at [90, 126] on textarea "We want to know what you like to do: *" at bounding box center [138, 140] width 224 height 46
paste textarea "**********"
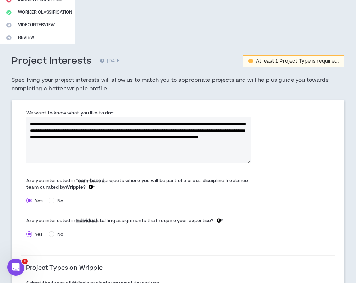
drag, startPoint x: 145, startPoint y: 131, endPoint x: 95, endPoint y: 130, distance: 50.7
click at [95, 130] on textarea "**********" at bounding box center [138, 140] width 224 height 46
drag, startPoint x: 61, startPoint y: 143, endPoint x: 141, endPoint y: 134, distance: 80.7
click at [141, 134] on textarea "**********" at bounding box center [138, 140] width 224 height 46
drag, startPoint x: 155, startPoint y: 142, endPoint x: 144, endPoint y: 138, distance: 12.0
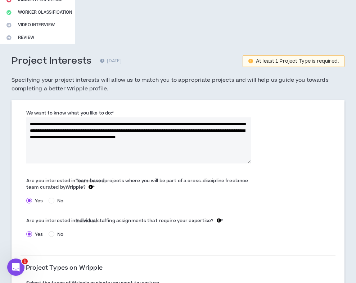
click at [144, 138] on textarea "**********" at bounding box center [138, 140] width 224 height 46
click at [77, 137] on textarea "**********" at bounding box center [138, 140] width 224 height 46
click at [72, 161] on textarea "**********" at bounding box center [138, 140] width 224 height 46
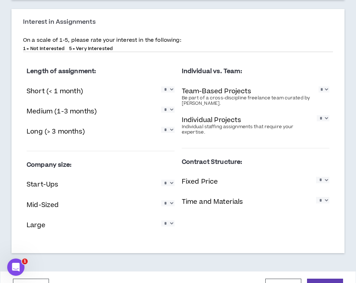
scroll to position [718, 0]
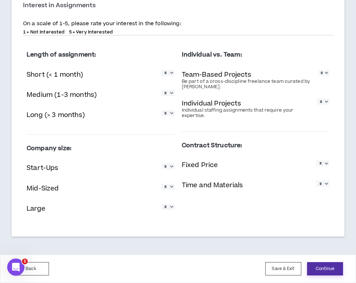
type textarea "**********"
click at [325, 269] on button "Continue" at bounding box center [325, 268] width 36 height 13
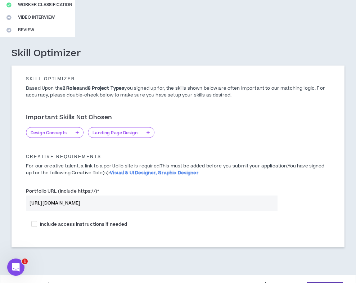
scroll to position [184, 0]
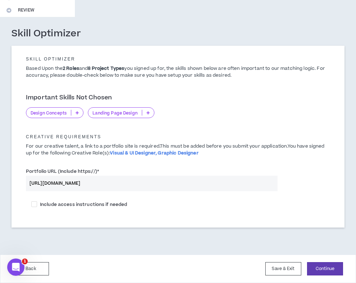
click at [77, 112] on icon at bounding box center [77, 113] width 3 height 4
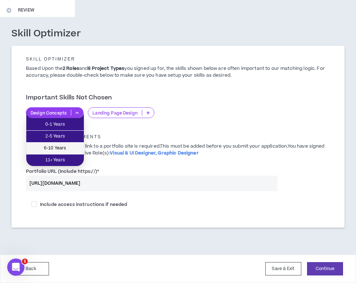
click at [60, 147] on span "6-10 Years" at bounding box center [55, 148] width 49 height 8
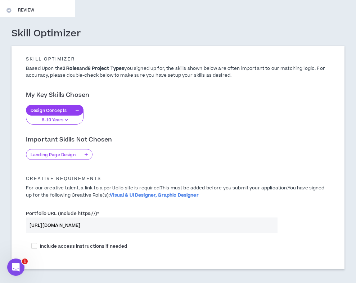
click at [86, 156] on icon at bounding box center [86, 154] width 3 height 4
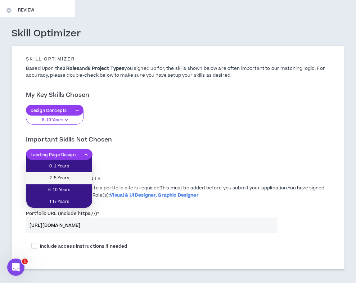
click at [78, 181] on span "2-5 Years" at bounding box center [59, 178] width 57 height 8
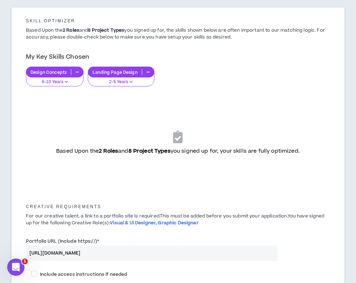
scroll to position [292, 0]
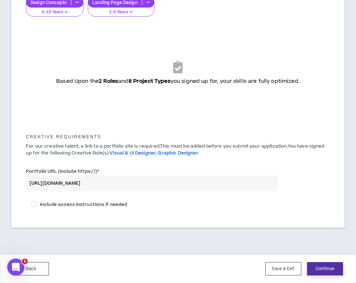
click at [320, 264] on button "Continue" at bounding box center [325, 268] width 36 height 13
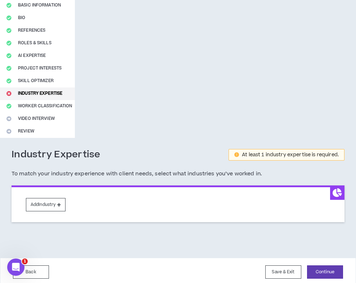
scroll to position [66, 0]
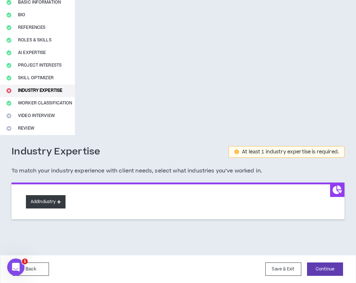
click at [60, 208] on button "Add Industry" at bounding box center [46, 201] width 40 height 13
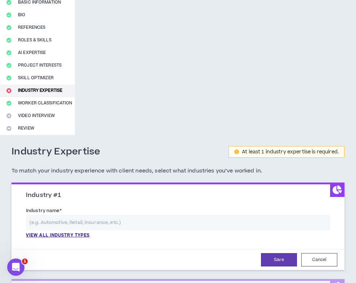
click at [60, 219] on input "text" at bounding box center [178, 222] width 304 height 15
click at [57, 236] on p "View all industry types" at bounding box center [58, 235] width 64 height 6
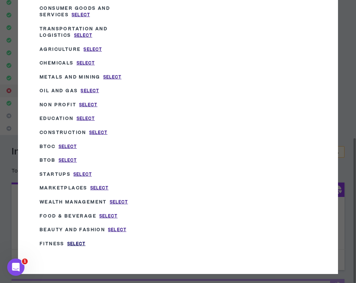
click at [78, 241] on span "Select" at bounding box center [76, 244] width 18 height 6
type input "Fitness"
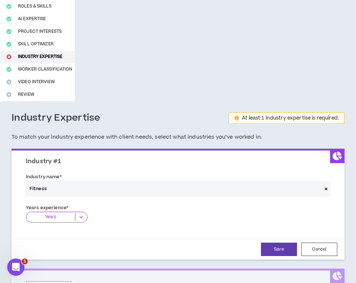
scroll to position [103, 0]
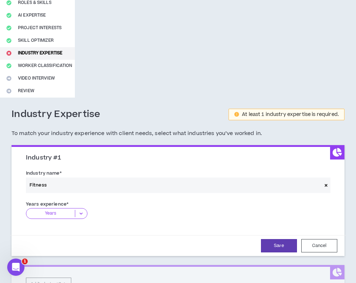
click at [70, 217] on div "Years" at bounding box center [57, 213] width 62 height 11
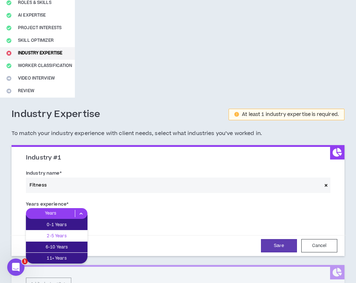
click at [67, 232] on p "2-5 Years" at bounding box center [57, 236] width 62 height 8
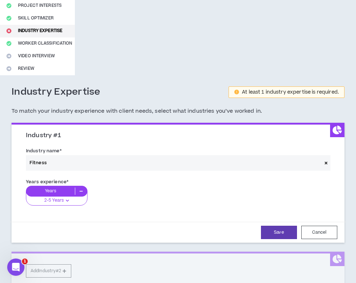
scroll to position [130, 0]
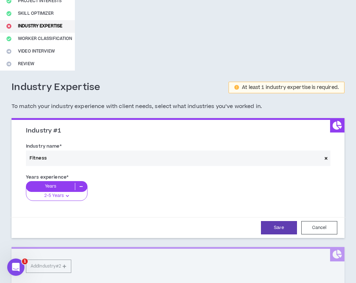
click at [325, 160] on span at bounding box center [326, 157] width 9 height 15
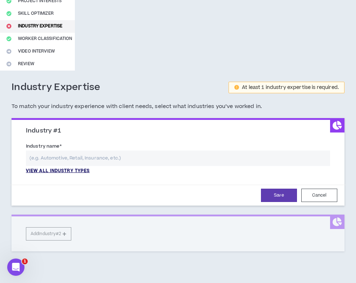
click at [77, 170] on p "View all industry types" at bounding box center [58, 171] width 64 height 6
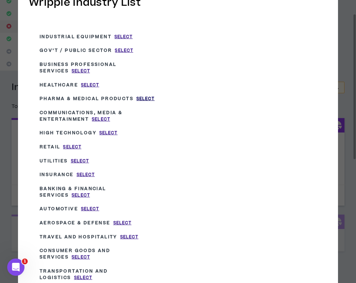
click at [139, 96] on span "Select" at bounding box center [145, 99] width 18 height 6
type input "Pharma & Medical Products"
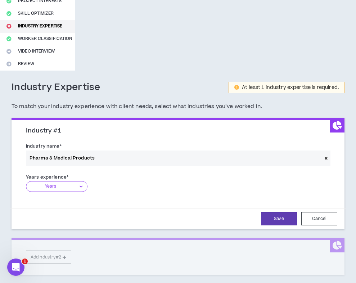
click at [76, 192] on span "Years" at bounding box center [59, 189] width 67 height 16
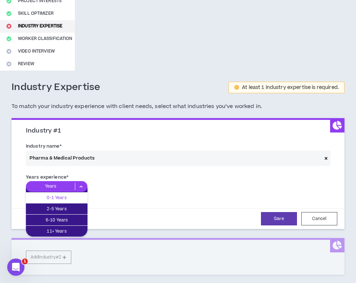
click at [72, 200] on p "0-1 Years" at bounding box center [57, 197] width 62 height 8
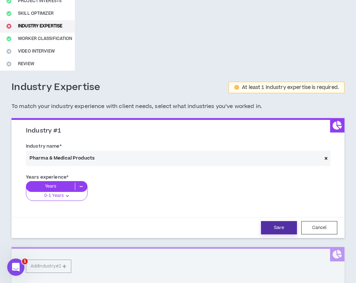
click at [289, 227] on button "Save" at bounding box center [279, 227] width 36 height 13
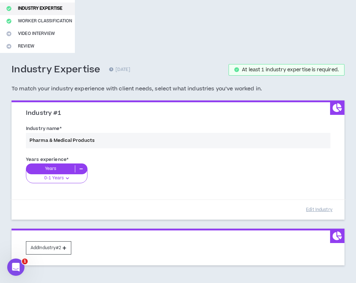
scroll to position [153, 0]
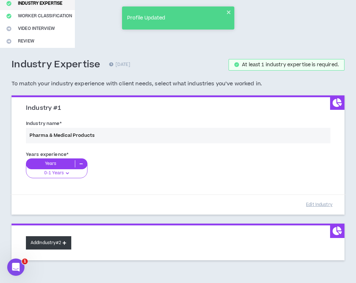
click at [47, 245] on button "Add Industry #2" at bounding box center [48, 242] width 45 height 13
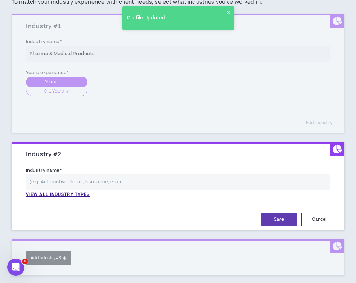
scroll to position [255, 0]
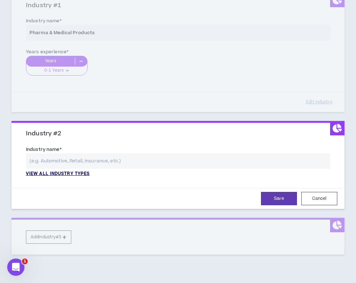
click at [52, 172] on p "View all industry types" at bounding box center [58, 173] width 64 height 6
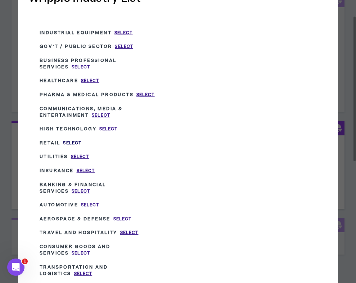
click at [70, 141] on span "Select" at bounding box center [72, 143] width 18 height 6
type input "Retail"
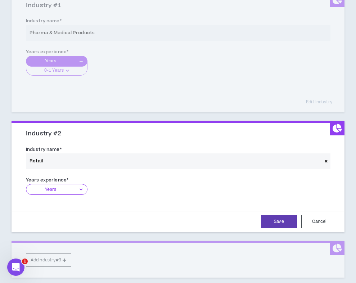
click at [80, 188] on icon at bounding box center [81, 189] width 12 height 7
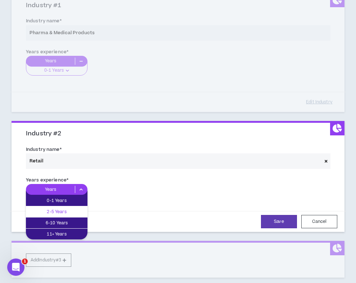
click at [72, 213] on p "2-5 Years" at bounding box center [57, 212] width 62 height 8
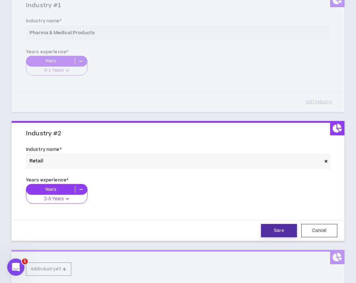
click at [268, 228] on button "Save" at bounding box center [279, 230] width 36 height 13
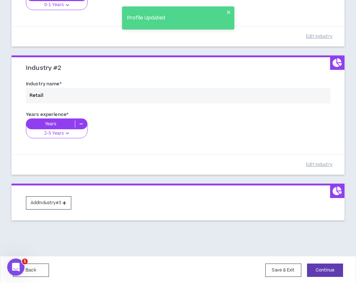
scroll to position [322, 0]
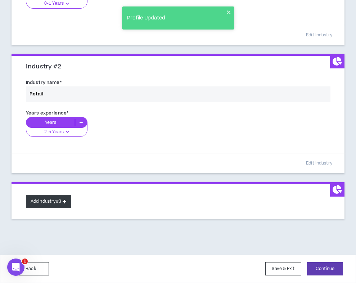
click at [42, 199] on button "Add Industry #3" at bounding box center [48, 201] width 45 height 13
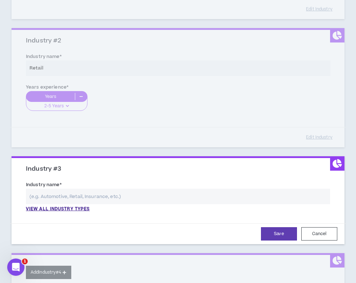
scroll to position [348, 0]
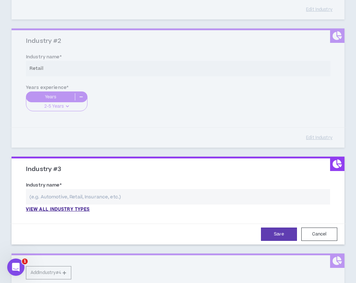
click at [42, 197] on input "text" at bounding box center [178, 196] width 304 height 15
click at [45, 206] on p "View all industry types" at bounding box center [58, 209] width 64 height 6
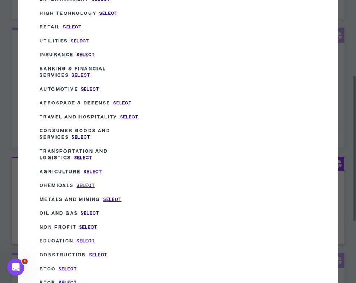
click at [78, 134] on span "Select" at bounding box center [81, 137] width 18 height 6
type input "Consumer Goods and Services"
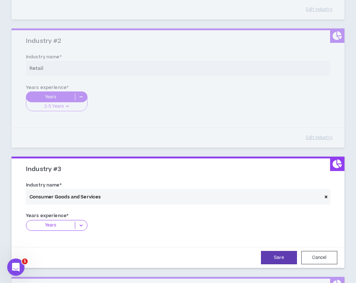
click at [61, 229] on div "Years" at bounding box center [57, 225] width 62 height 11
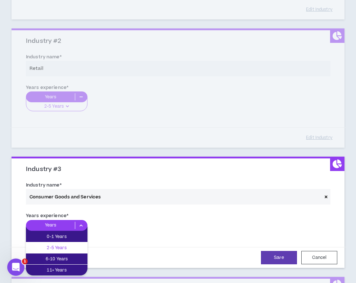
click at [61, 246] on p "2-5 Years" at bounding box center [57, 247] width 62 height 8
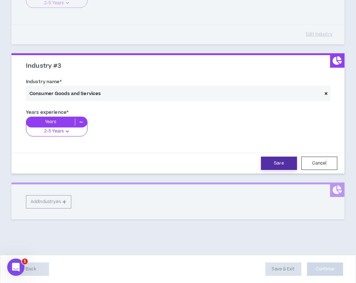
click at [276, 165] on button "Save" at bounding box center [279, 162] width 36 height 13
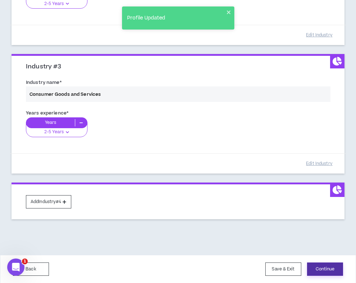
click at [313, 266] on button "Continue" at bounding box center [325, 268] width 36 height 13
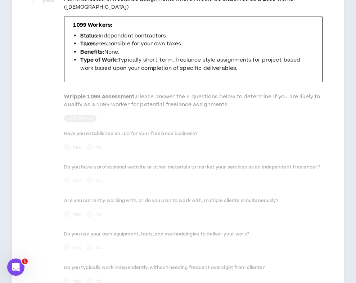
scroll to position [510, 0]
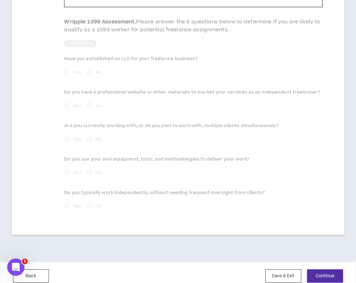
click at [315, 270] on button "Continue" at bounding box center [325, 275] width 36 height 13
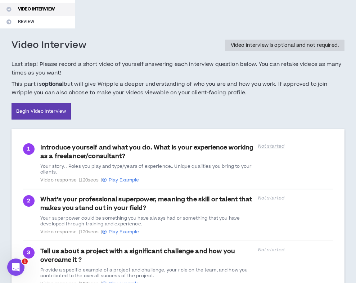
scroll to position [237, 0]
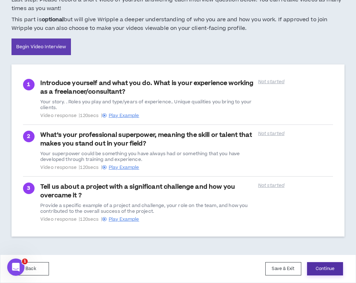
click at [316, 268] on button "Continue" at bounding box center [325, 268] width 36 height 13
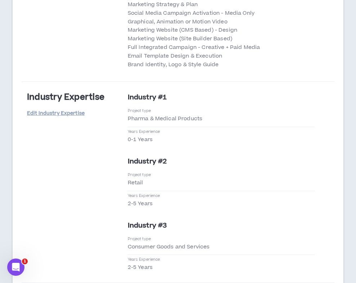
scroll to position [1614, 0]
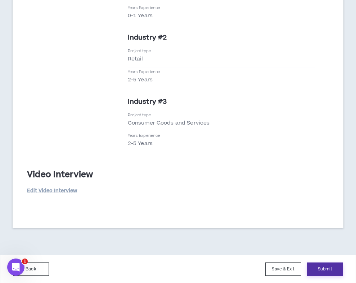
click at [320, 268] on button "Submit" at bounding box center [325, 268] width 36 height 13
